Goal: Book appointment/travel/reservation

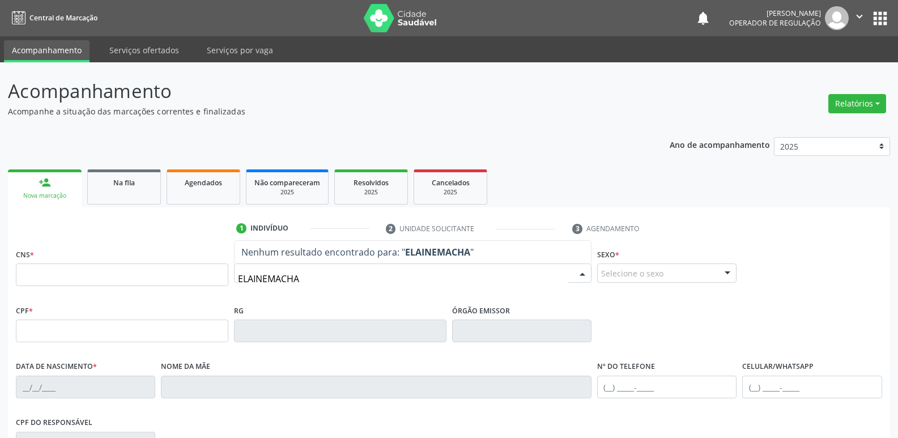
click at [267, 275] on input "ELAINEMACHA" at bounding box center [403, 278] width 330 height 23
type input "[PERSON_NAME]"
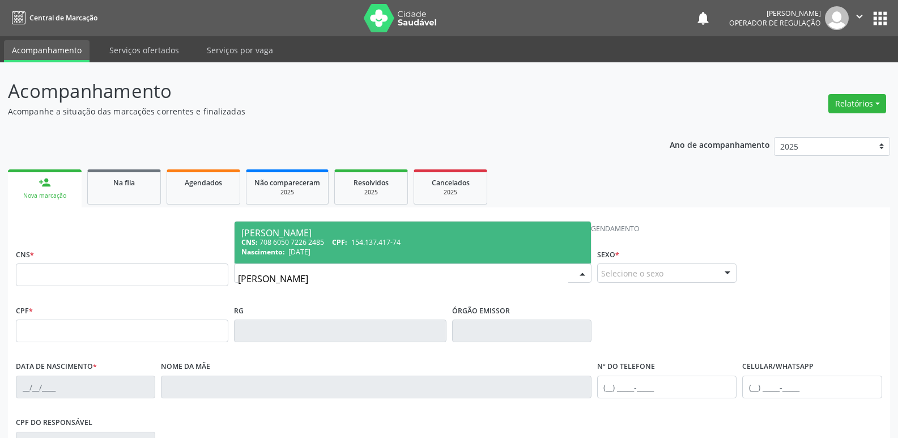
click at [323, 241] on div "CNS: 708 6050 7226 2485 CPF: 154.137.417-74" at bounding box center [412, 242] width 343 height 10
type input "708 6050 7226 2485"
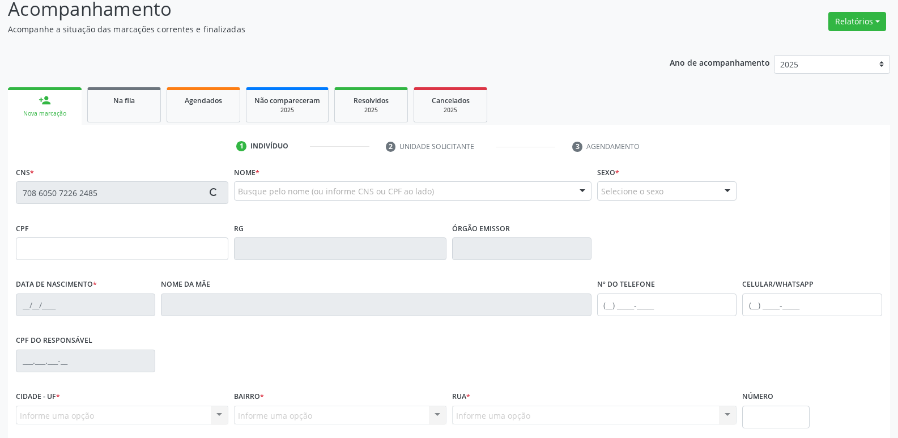
scroll to position [176, 0]
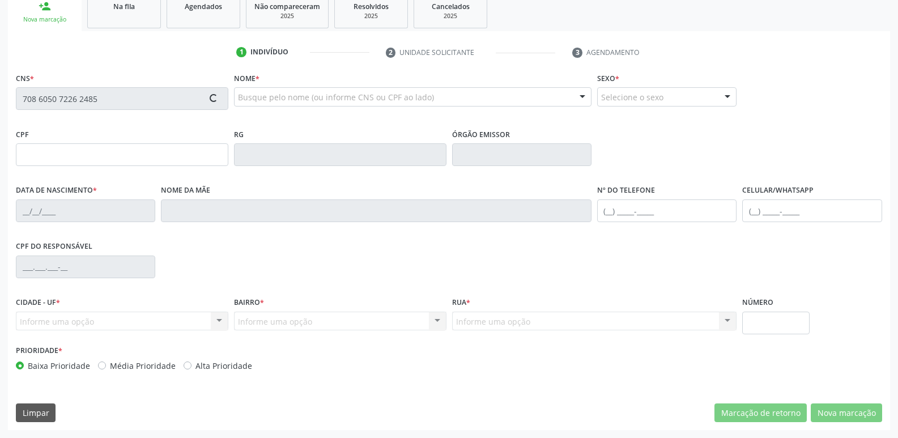
type input "154.137.417-74"
type input "[DATE]"
type input "[PERSON_NAME]"
type input "[PHONE_NUMBER]"
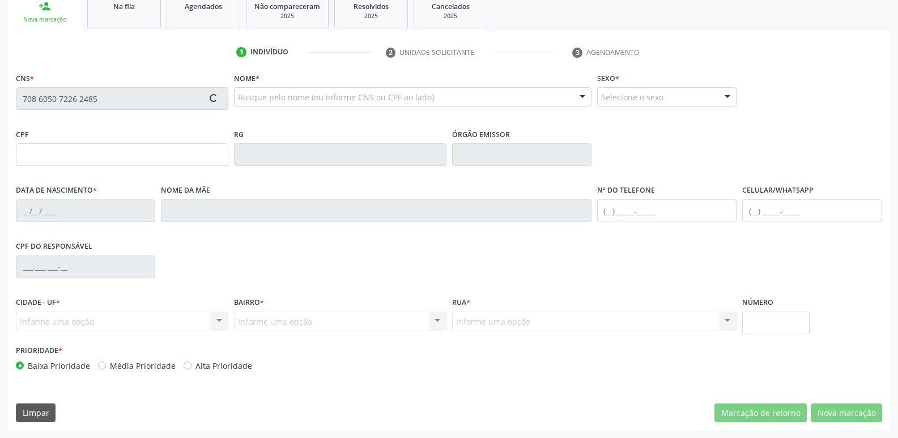
type input "860.269.337-00"
type input "70"
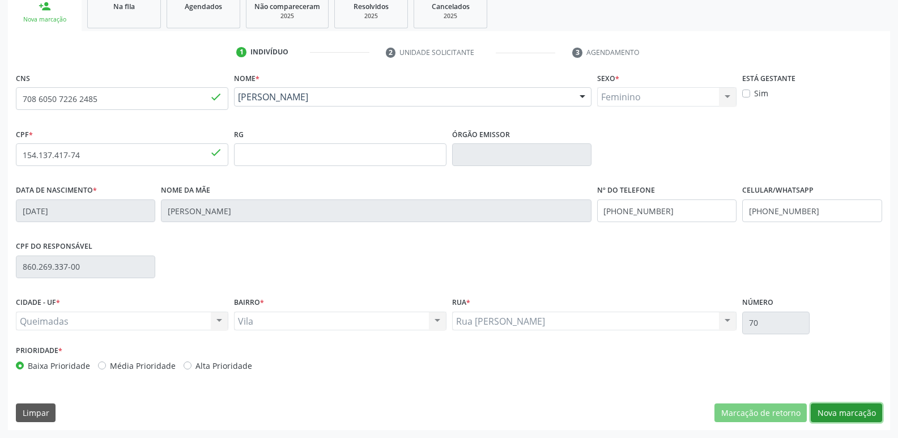
click at [864, 411] on button "Nova marcação" at bounding box center [846, 412] width 71 height 19
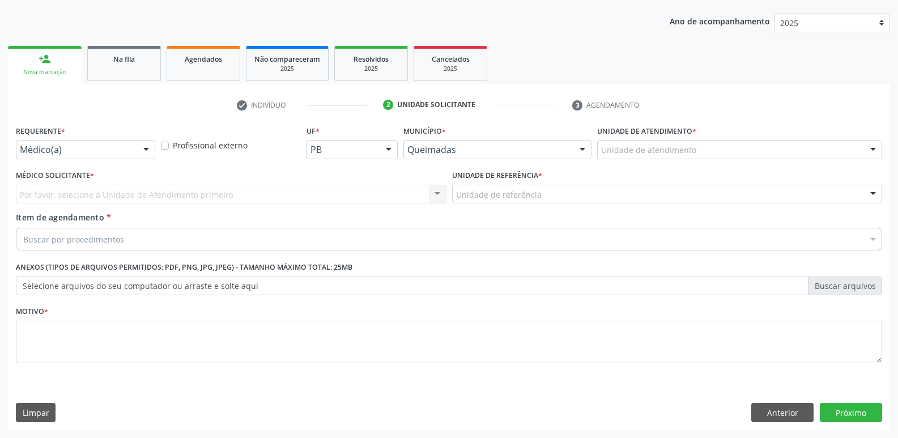
scroll to position [124, 0]
drag, startPoint x: 107, startPoint y: 146, endPoint x: 96, endPoint y: 167, distance: 24.3
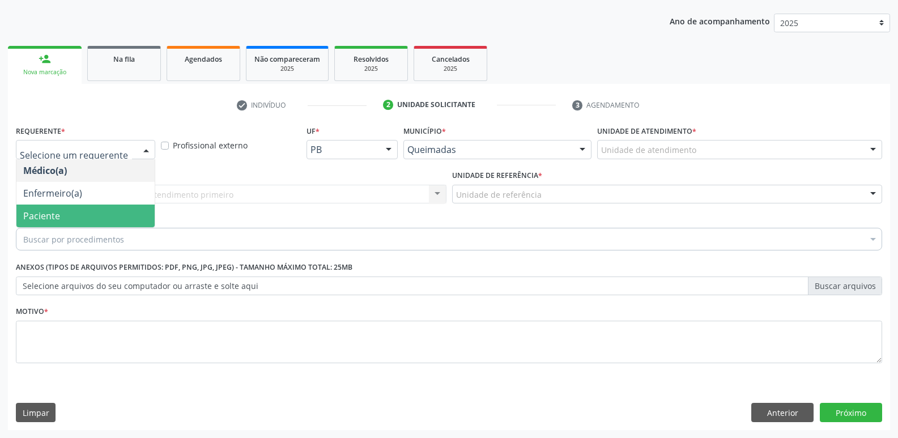
click at [63, 212] on span "Paciente" at bounding box center [85, 216] width 138 height 23
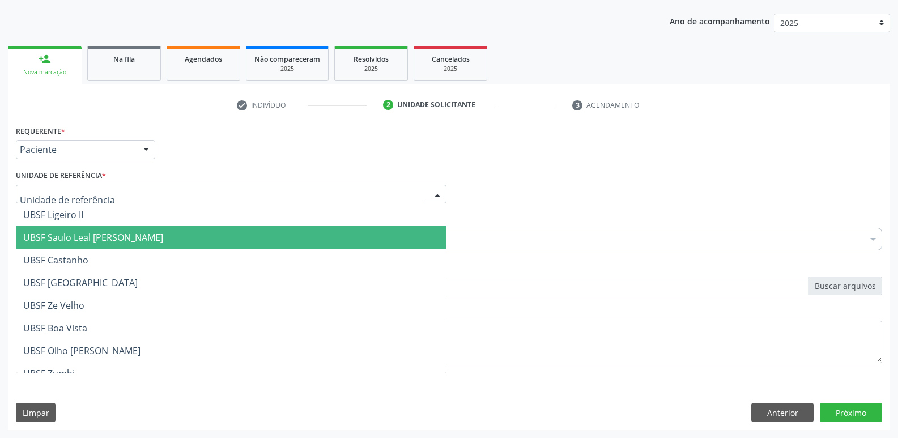
click at [68, 233] on span "UBSF Saulo Leal [PERSON_NAME]" at bounding box center [93, 237] width 140 height 12
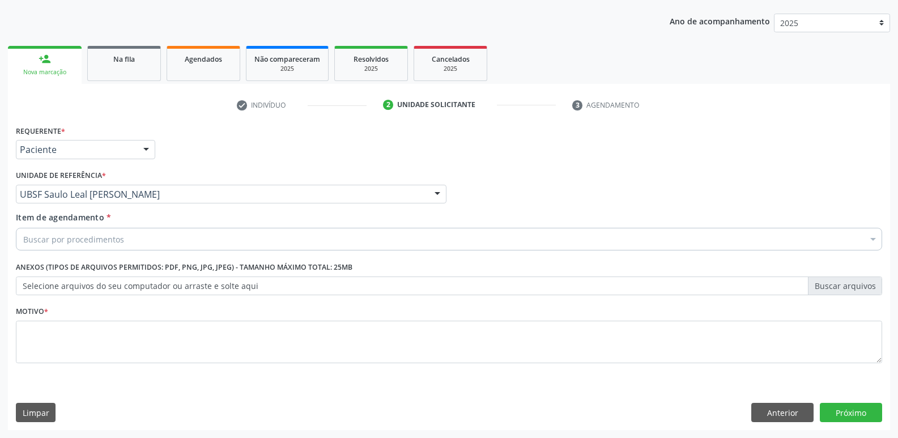
drag, startPoint x: 75, startPoint y: 240, endPoint x: 63, endPoint y: 238, distance: 12.6
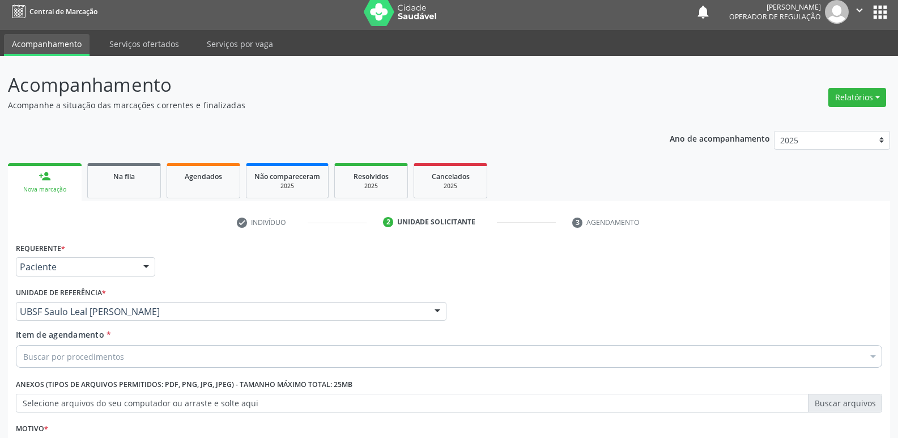
scroll to position [0, 0]
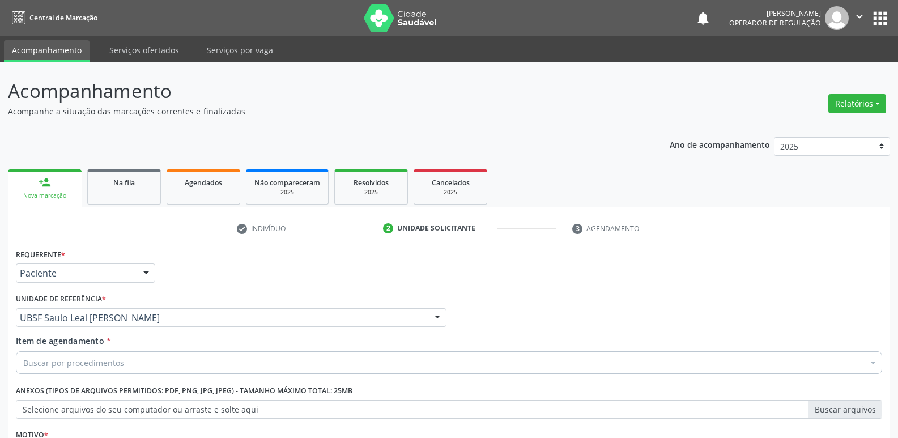
click at [885, 15] on button "apps" at bounding box center [880, 18] width 20 height 20
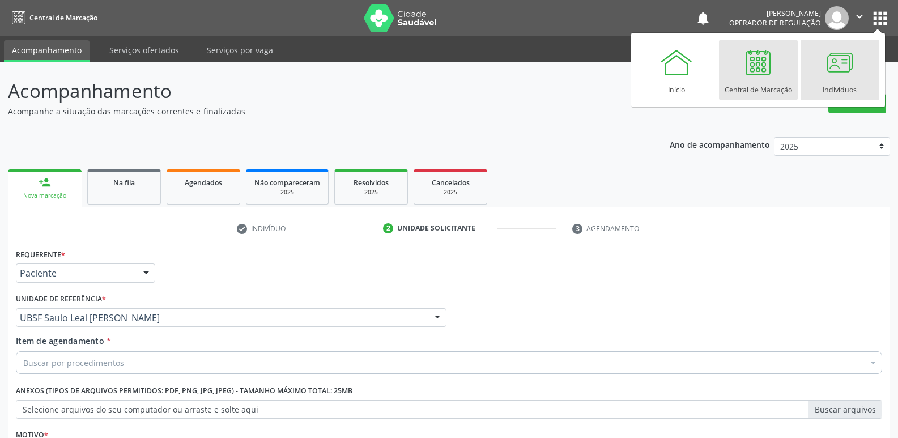
click at [841, 63] on div at bounding box center [840, 62] width 34 height 34
